Goal: Information Seeking & Learning: Understand process/instructions

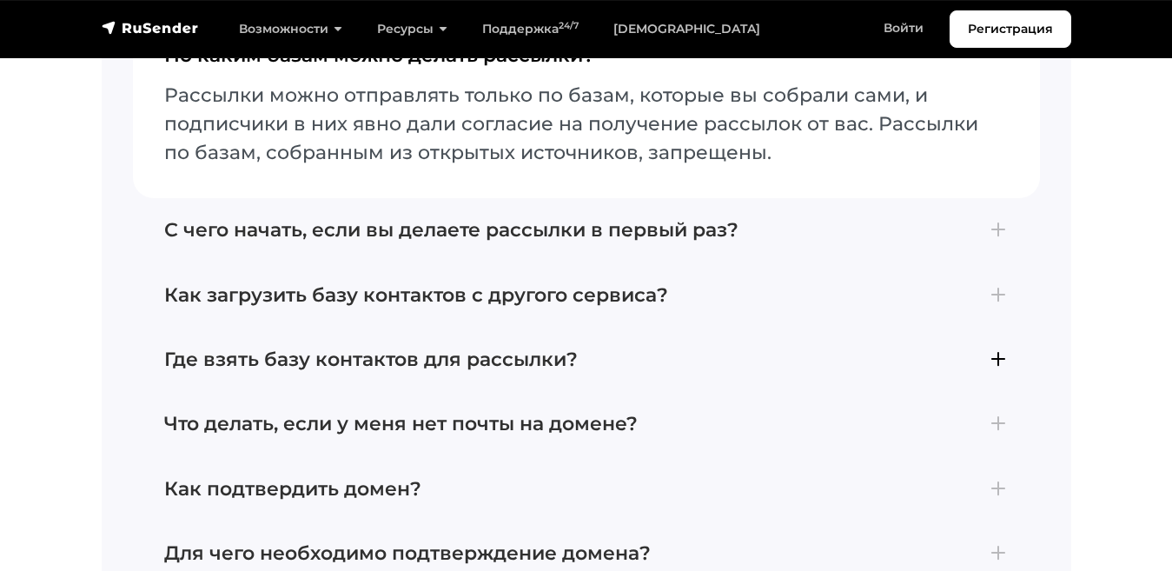
scroll to position [6971, 0]
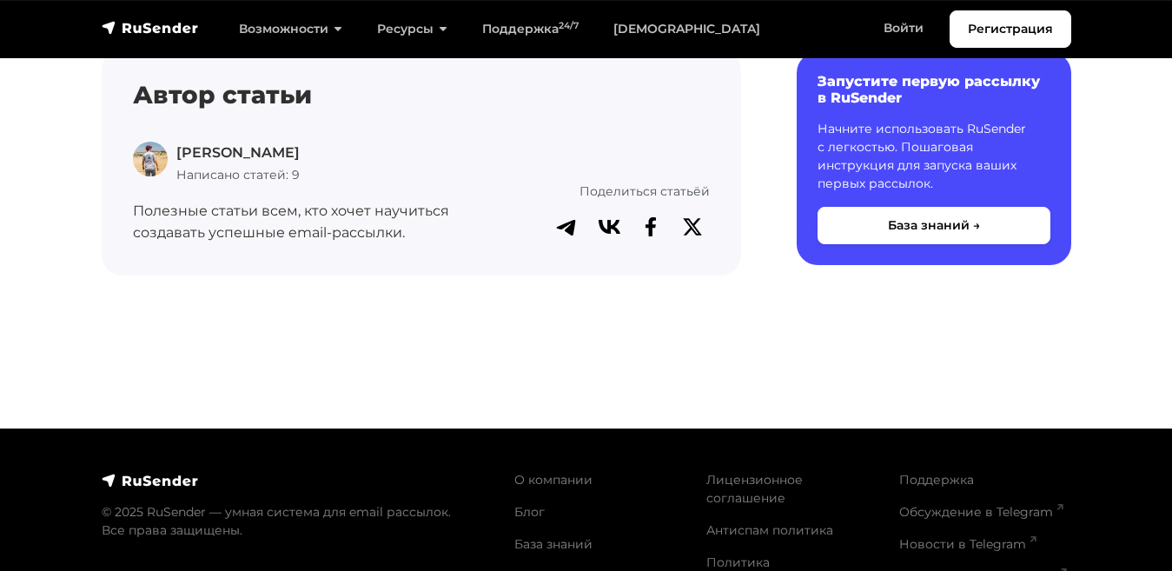
scroll to position [6314, 0]
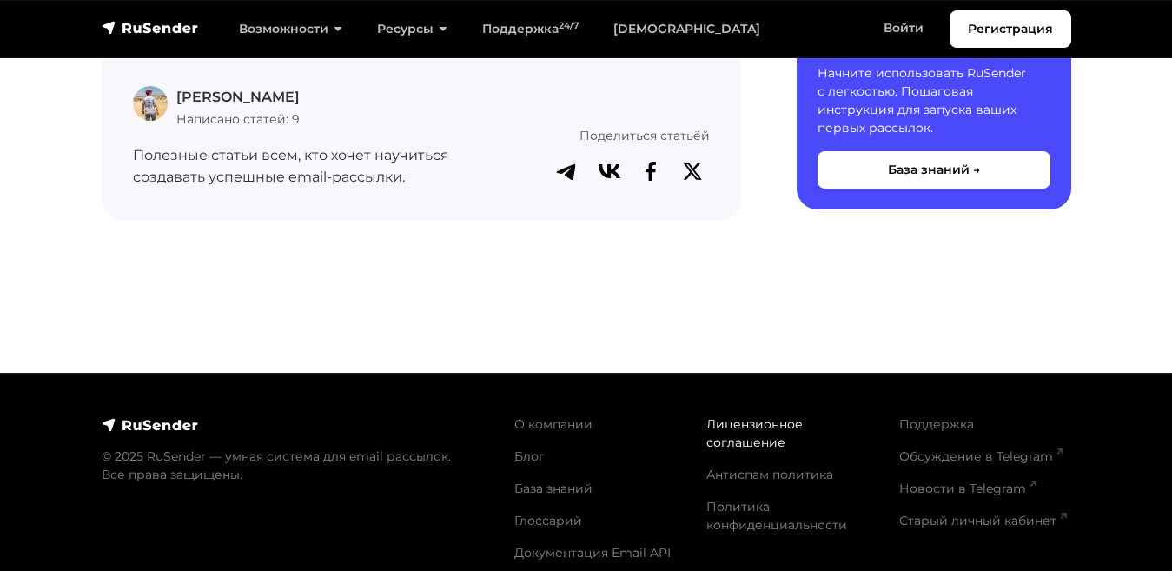
click at [725, 416] on link "Лицензионное соглашение" at bounding box center [754, 433] width 96 height 34
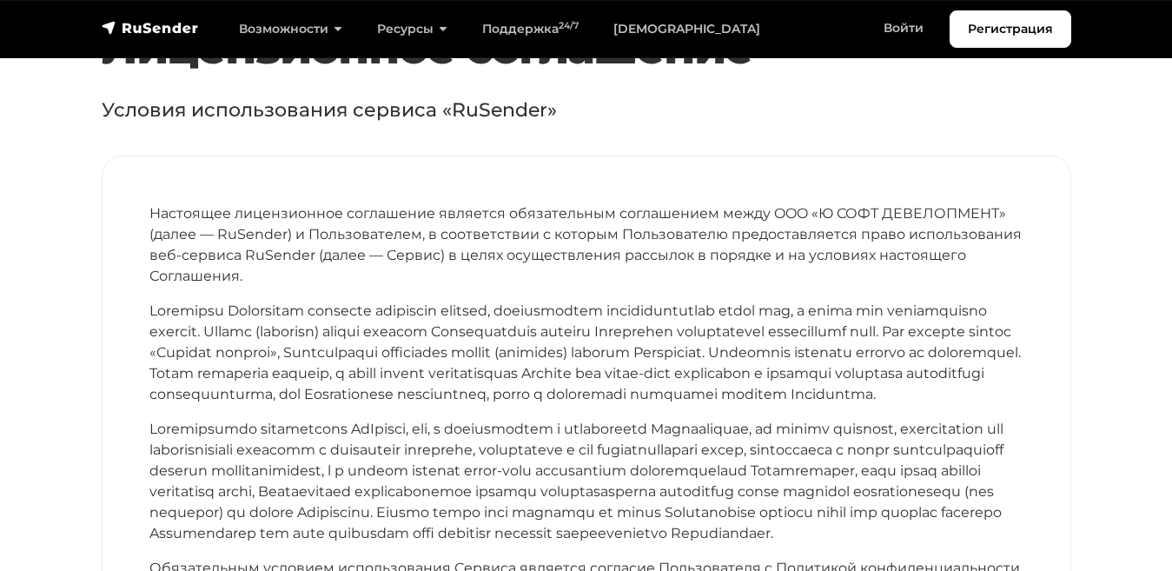
scroll to position [235, 0]
